Goal: Use online tool/utility: Utilize a website feature to perform a specific function

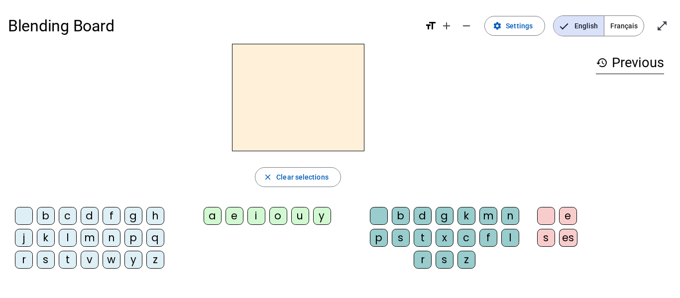
click at [625, 25] on span "Français" at bounding box center [623, 26] width 39 height 20
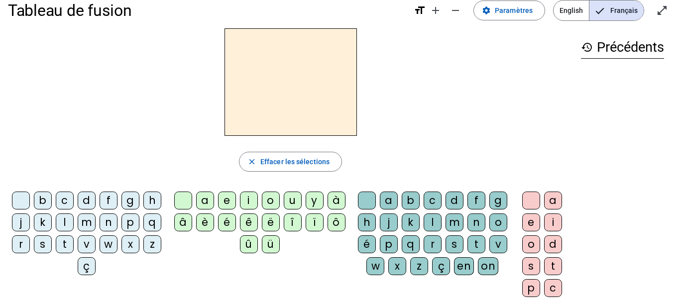
scroll to position [4, 0]
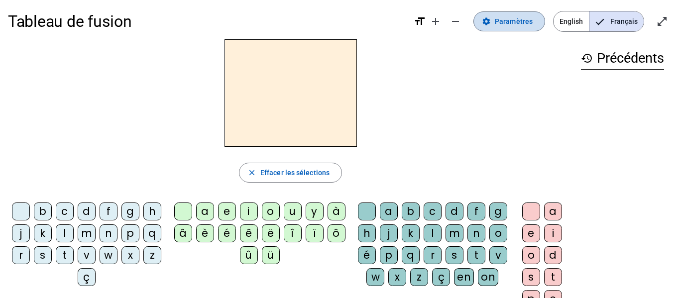
click at [490, 32] on span at bounding box center [509, 21] width 71 height 24
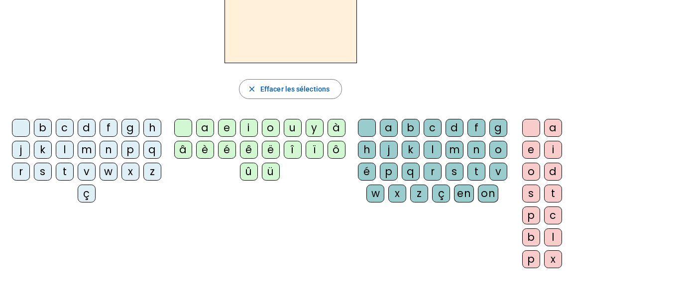
scroll to position [98, 0]
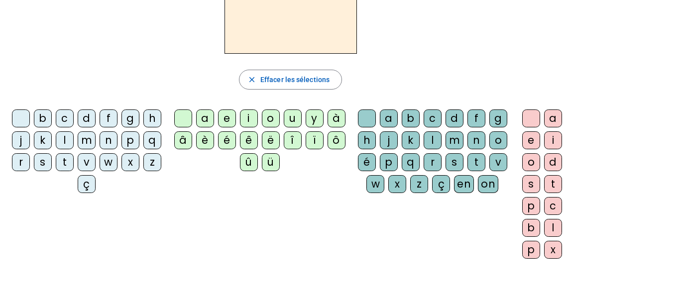
click at [52, 114] on div "b" at bounding box center [43, 118] width 18 height 18
click at [232, 120] on div "e" at bounding box center [227, 118] width 18 height 18
click at [435, 115] on div "c" at bounding box center [432, 118] width 18 height 18
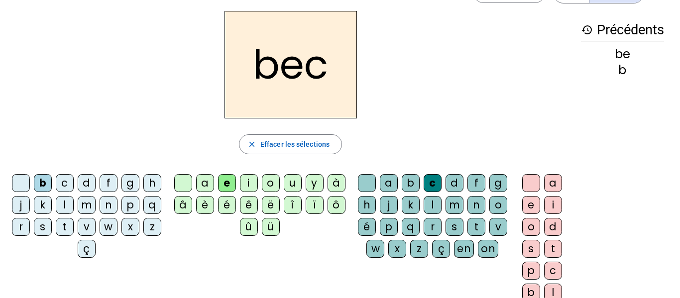
scroll to position [30, 0]
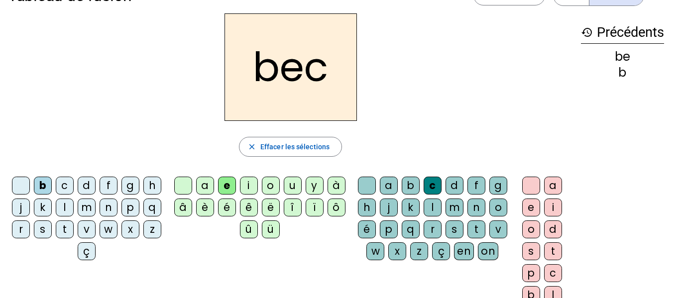
click at [96, 233] on div "v" at bounding box center [87, 229] width 18 height 18
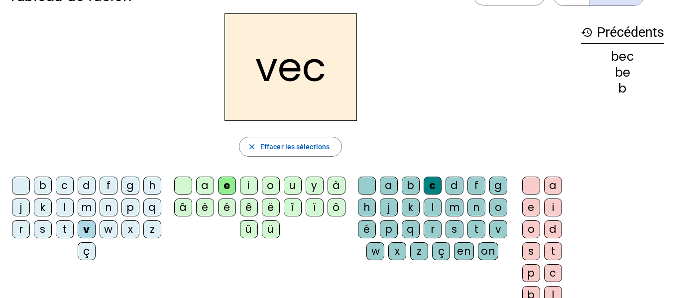
click at [30, 187] on div at bounding box center [21, 186] width 18 height 18
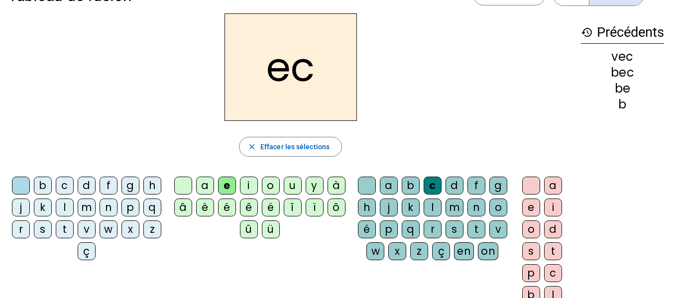
click at [202, 183] on div "a" at bounding box center [205, 186] width 18 height 18
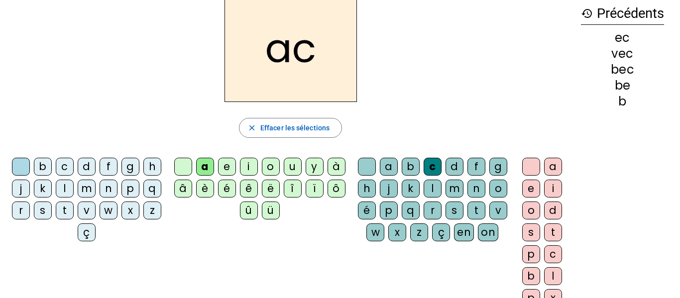
scroll to position [0, 0]
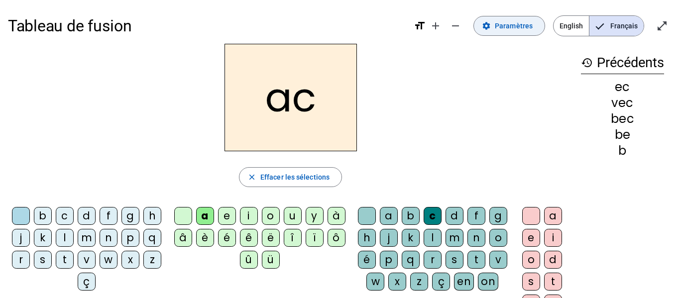
click at [530, 30] on span "Paramètres" at bounding box center [514, 26] width 38 height 12
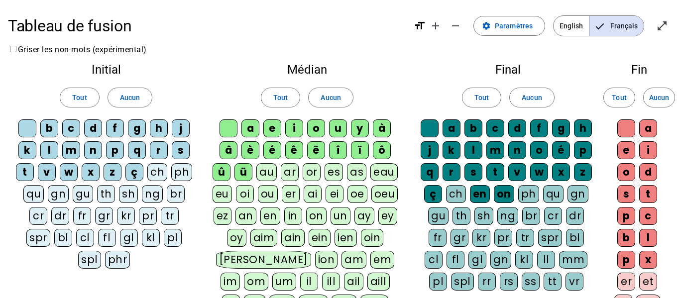
click at [26, 130] on div at bounding box center [27, 128] width 18 height 18
click at [80, 97] on span "Tout" at bounding box center [79, 98] width 14 height 12
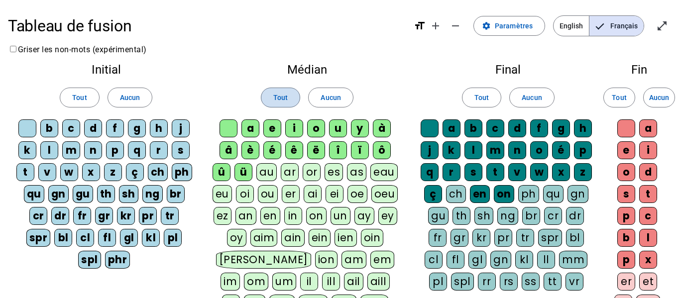
click at [274, 92] on span "Tout" at bounding box center [280, 98] width 14 height 12
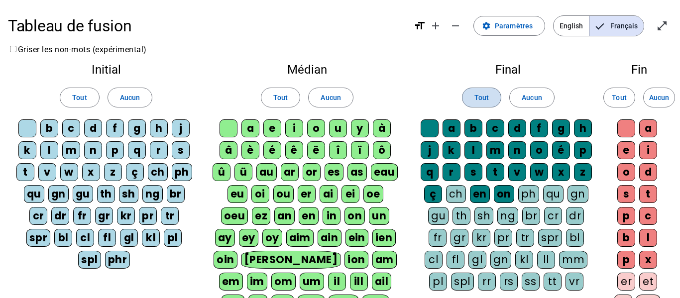
click at [476, 92] on span "Tout" at bounding box center [481, 98] width 14 height 12
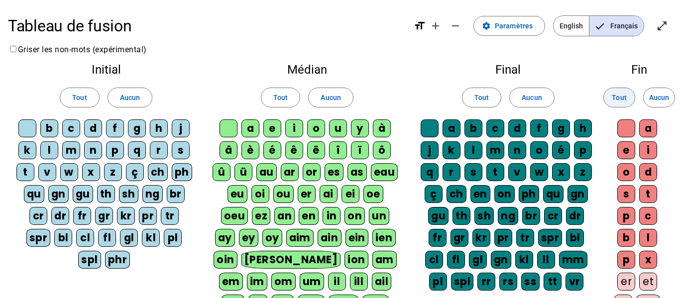
click at [625, 94] on span "Tout" at bounding box center [619, 98] width 14 height 12
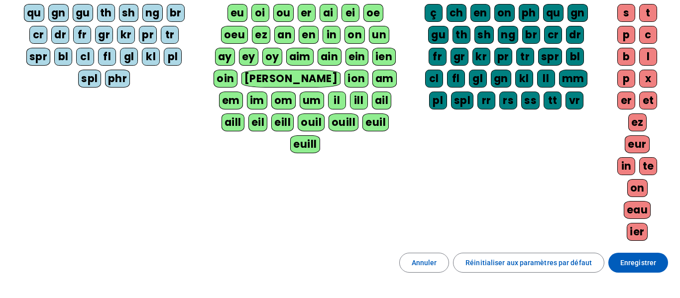
scroll to position [182, 0]
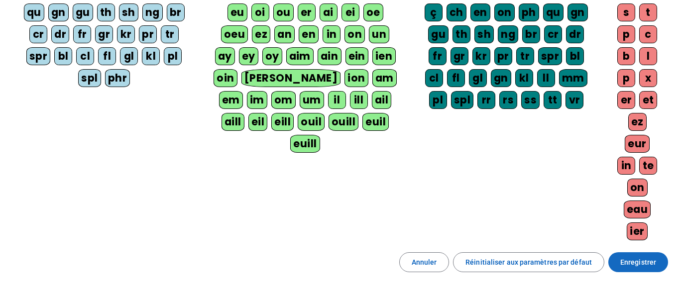
click at [636, 265] on span "Enregistrer" at bounding box center [638, 262] width 36 height 12
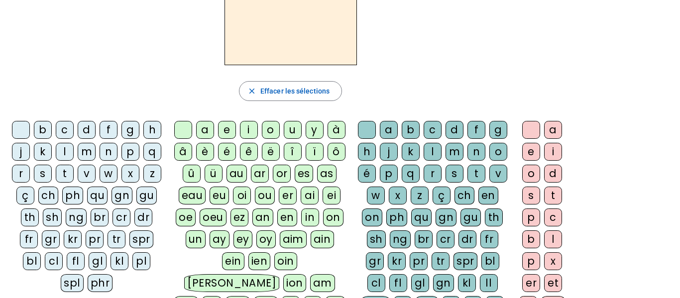
scroll to position [87, 0]
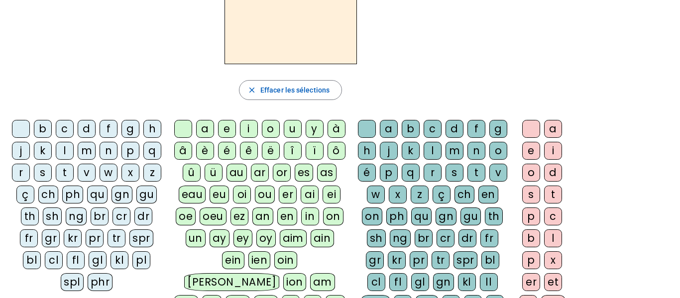
click at [58, 198] on div "ch" at bounding box center [48, 195] width 20 height 18
click at [207, 128] on div "a" at bounding box center [205, 129] width 18 height 18
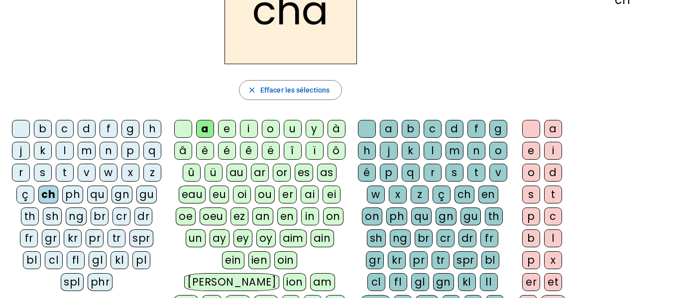
click at [555, 194] on div "t" at bounding box center [553, 195] width 18 height 18
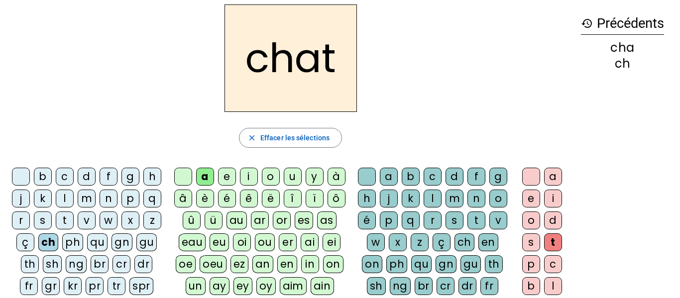
scroll to position [32, 0]
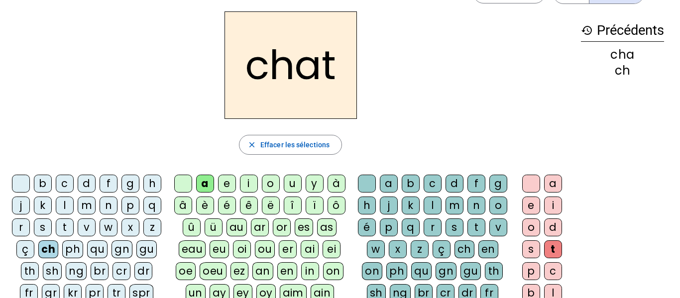
click at [52, 183] on div "b" at bounding box center [43, 184] width 18 height 18
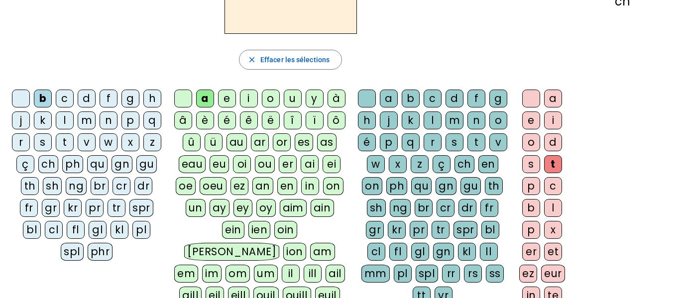
scroll to position [118, 0]
click at [467, 151] on div "t" at bounding box center [476, 142] width 18 height 18
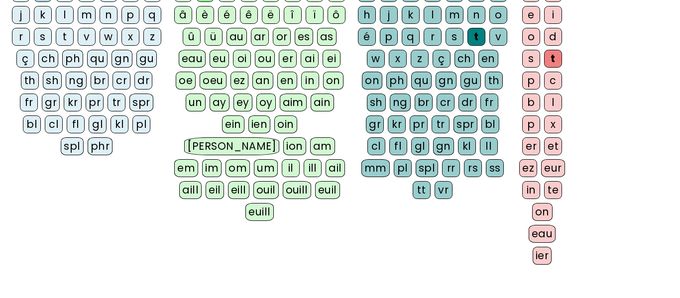
scroll to position [234, 0]
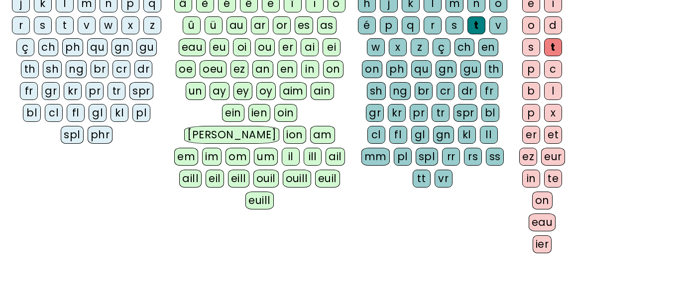
click at [545, 223] on div "eau" at bounding box center [541, 222] width 27 height 18
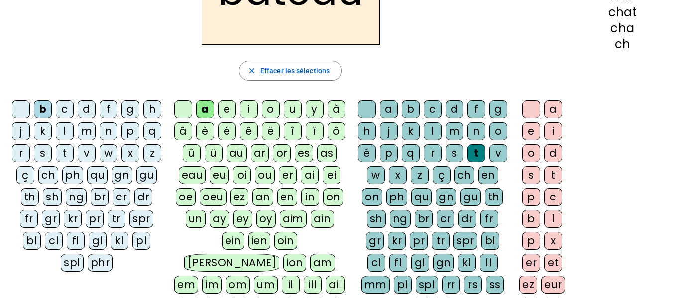
scroll to position [0, 0]
